Goal: Task Accomplishment & Management: Use online tool/utility

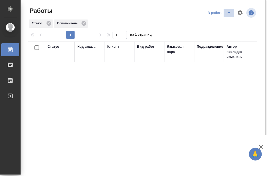
click at [227, 14] on icon "split button" at bounding box center [229, 13] width 6 height 6
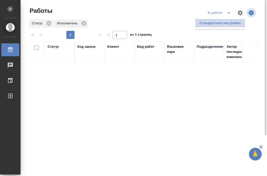
click at [221, 26] on li "Стандартные настройки" at bounding box center [219, 23] width 49 height 8
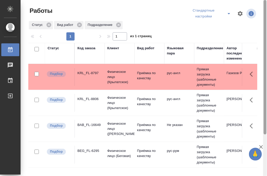
scroll to position [54, 0]
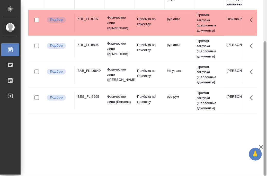
drag, startPoint x: 266, startPoint y: 48, endPoint x: 264, endPoint y: 72, distance: 24.0
click at [264, 72] on div at bounding box center [265, 88] width 4 height 176
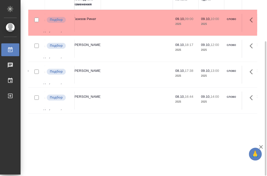
scroll to position [0, 162]
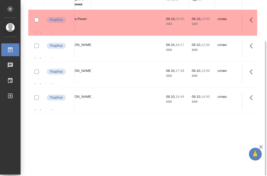
click at [155, 162] on div "Статус Код заказа Клиент Вид работ Языковая пара Подразделение Автор последнего…" at bounding box center [142, 81] width 229 height 185
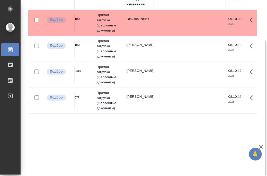
scroll to position [0, 98]
